Goal: Task Accomplishment & Management: Use online tool/utility

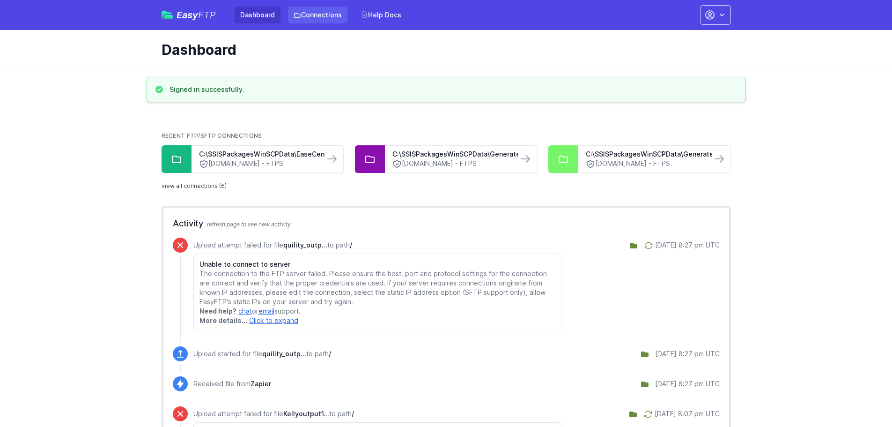
click at [301, 13] on link "Connections" at bounding box center [317, 15] width 59 height 17
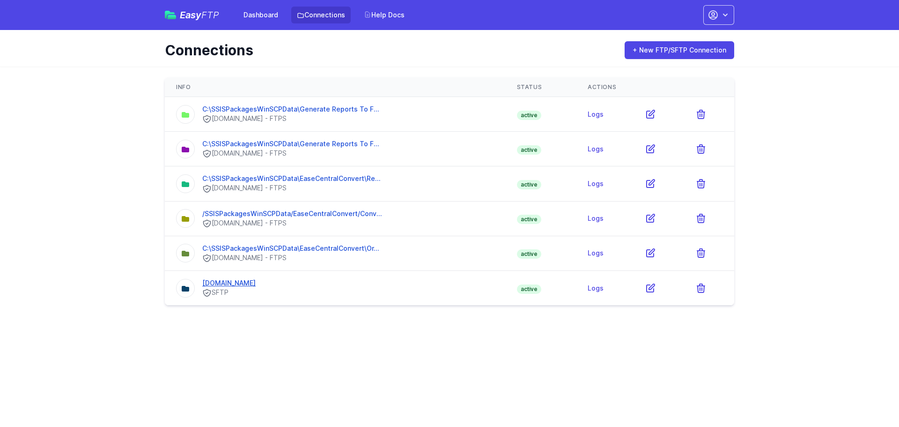
click at [244, 281] on link "[DOMAIN_NAME]" at bounding box center [228, 283] width 53 height 8
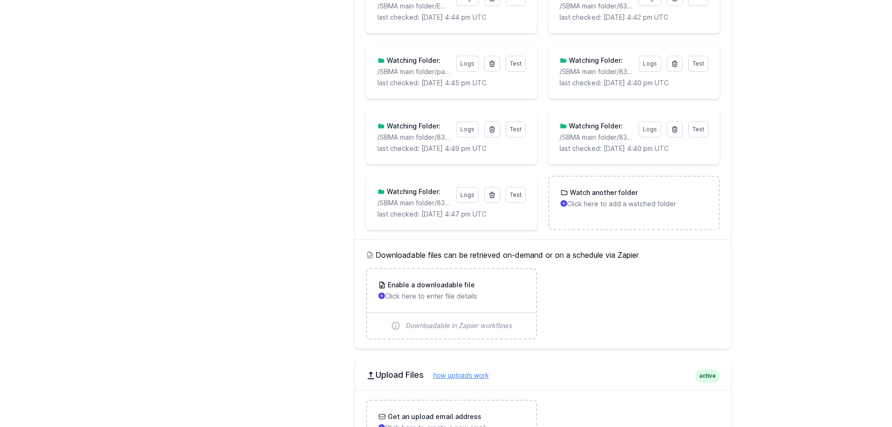
scroll to position [2069, 0]
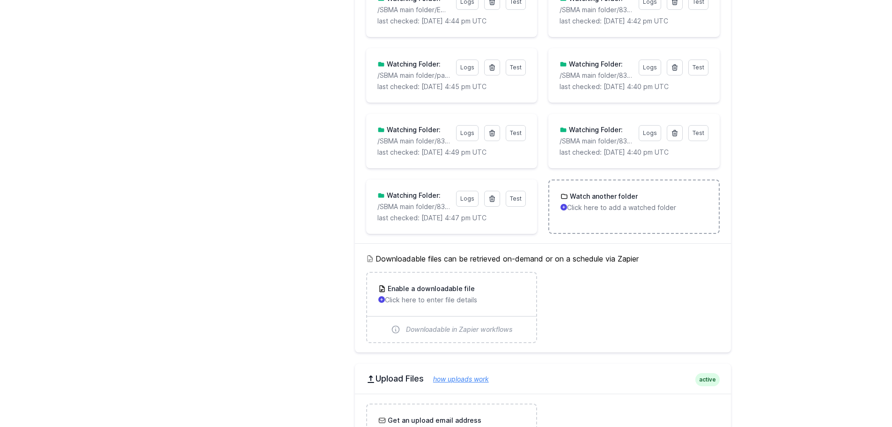
click at [583, 198] on h3 "Watch another folder" at bounding box center [603, 195] width 70 height 9
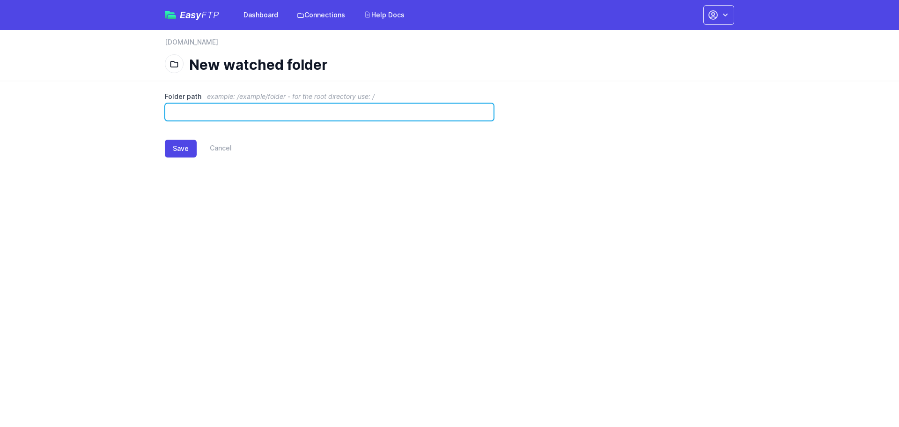
click at [185, 110] on input "Folder path example: /example/folder - for the root directory use: /" at bounding box center [329, 112] width 329 height 18
paste input "**********"
type input "**********"
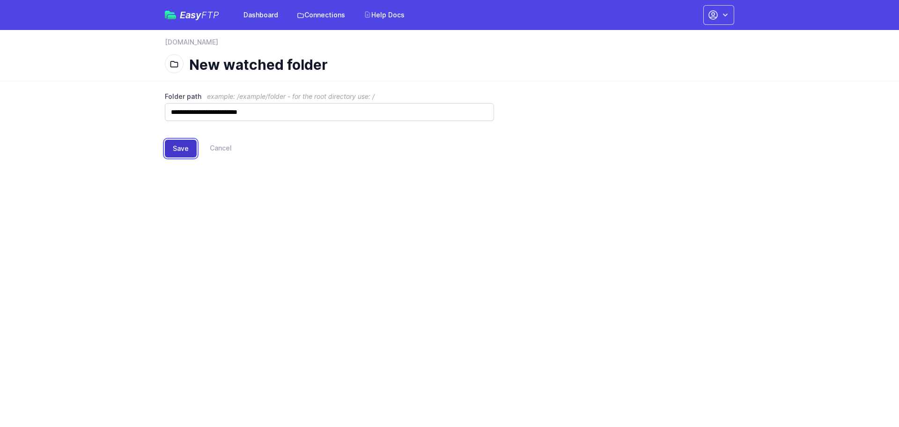
click at [177, 150] on button "Save" at bounding box center [181, 149] width 32 height 18
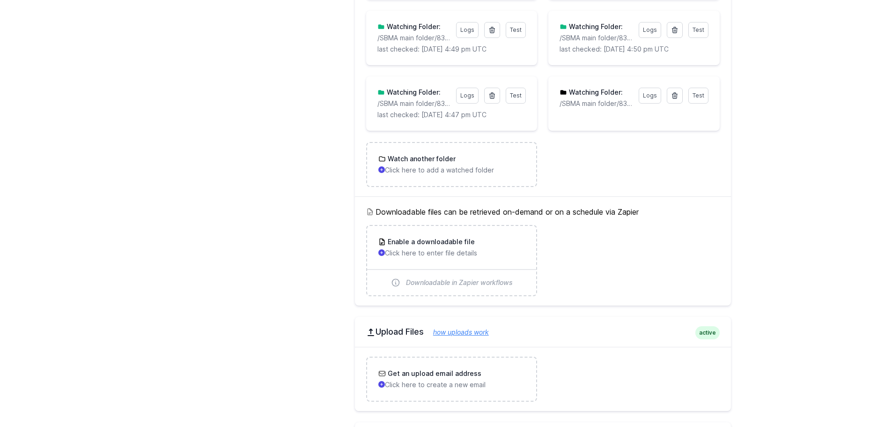
scroll to position [2173, 0]
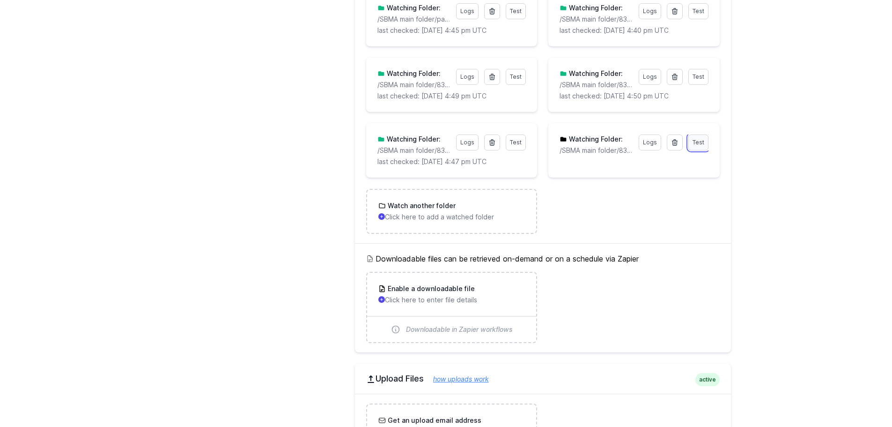
click at [695, 142] on span "Test" at bounding box center [698, 142] width 12 height 7
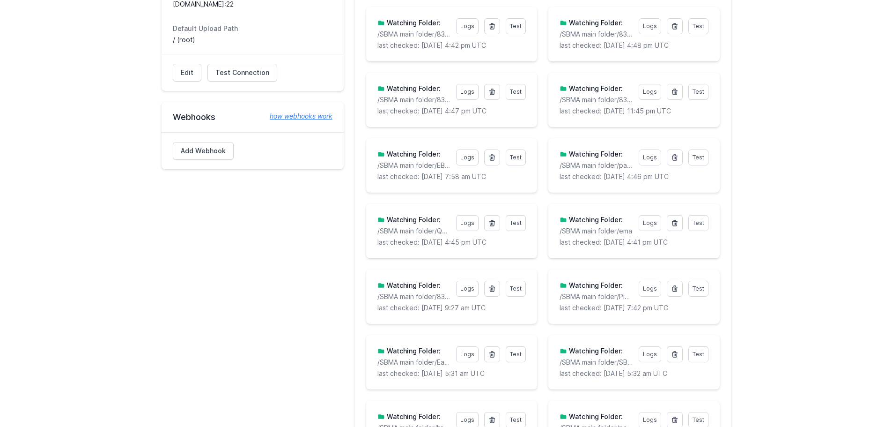
scroll to position [0, 0]
